Goal: Task Accomplishment & Management: Manage account settings

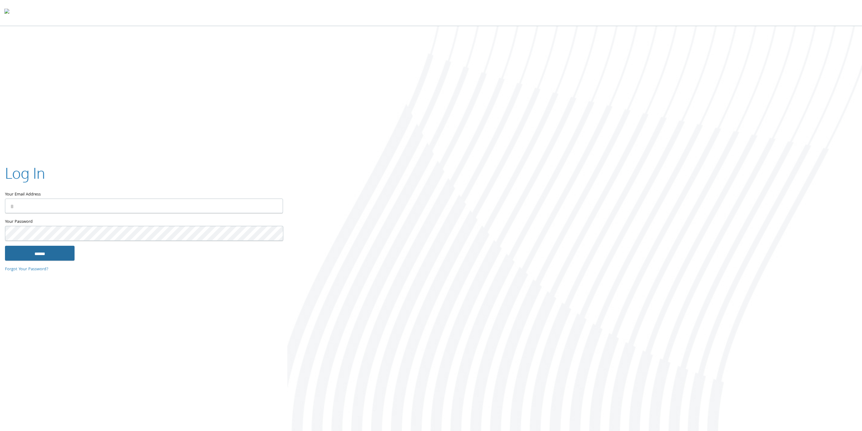
type input "**********"
click at [54, 253] on input "******" at bounding box center [40, 253] width 70 height 15
type input "**********"
click at [47, 252] on input "******" at bounding box center [40, 253] width 70 height 15
